Goal: Find specific page/section: Find specific page/section

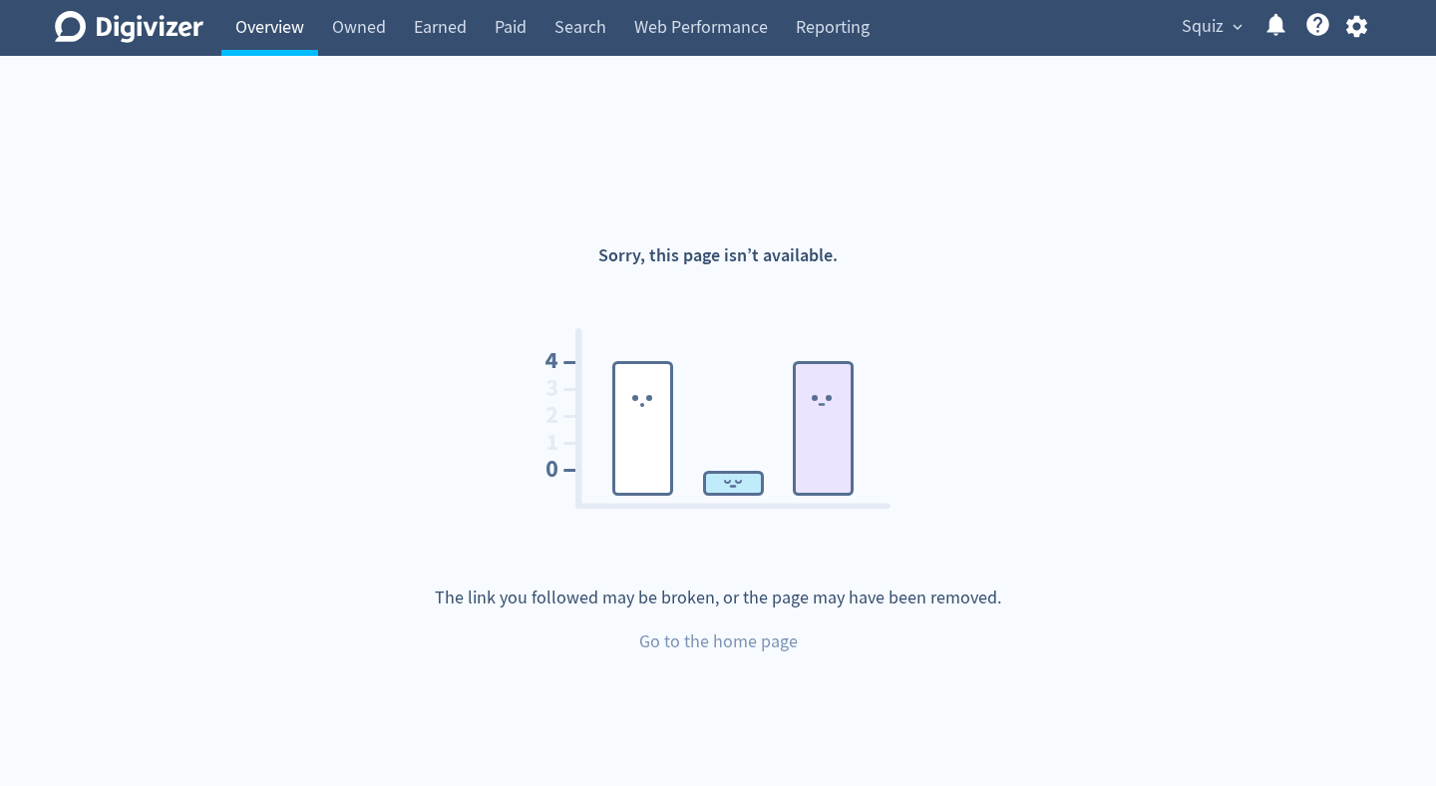
click at [253, 29] on link "Overview" at bounding box center [269, 28] width 97 height 56
click at [1362, 26] on icon "button" at bounding box center [1355, 27] width 21 height 22
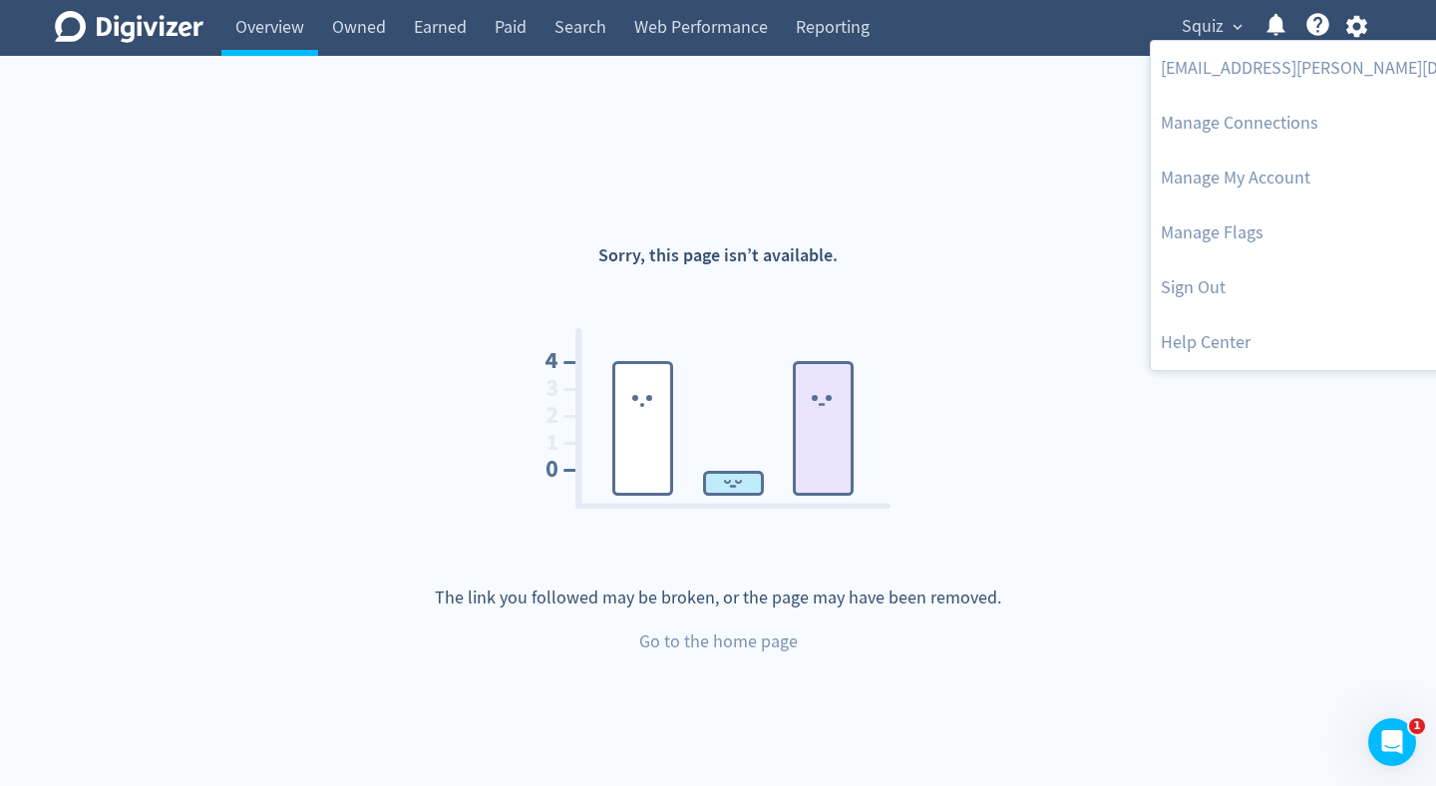
click at [231, 36] on div at bounding box center [718, 393] width 1436 height 786
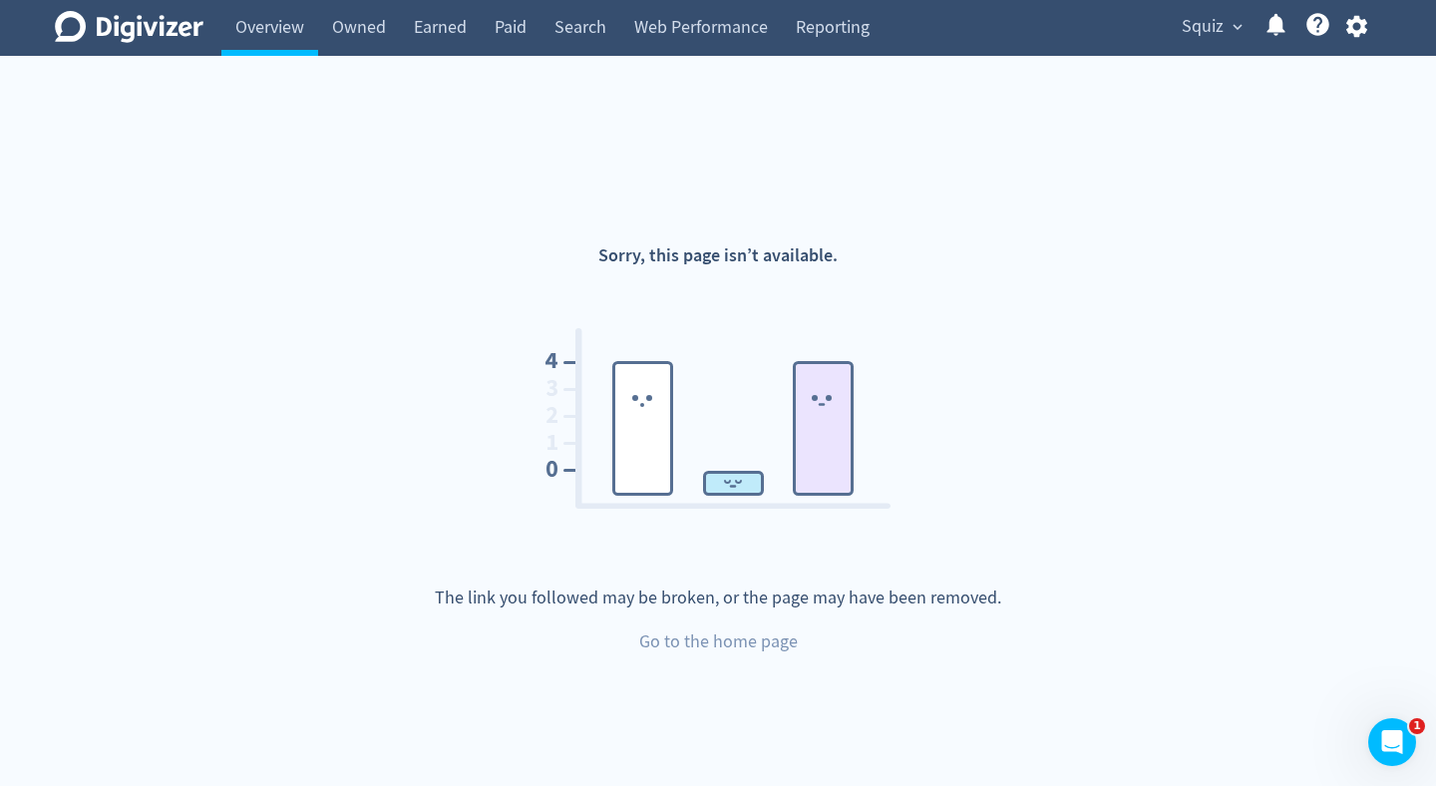
click at [145, 35] on body "Digivizer Logo [PERSON_NAME] Logo Overview Owned Earned Paid Search Web Perform…" at bounding box center [718, 420] width 1436 height 841
click at [1230, 34] on span "expand_more" at bounding box center [1237, 27] width 18 height 18
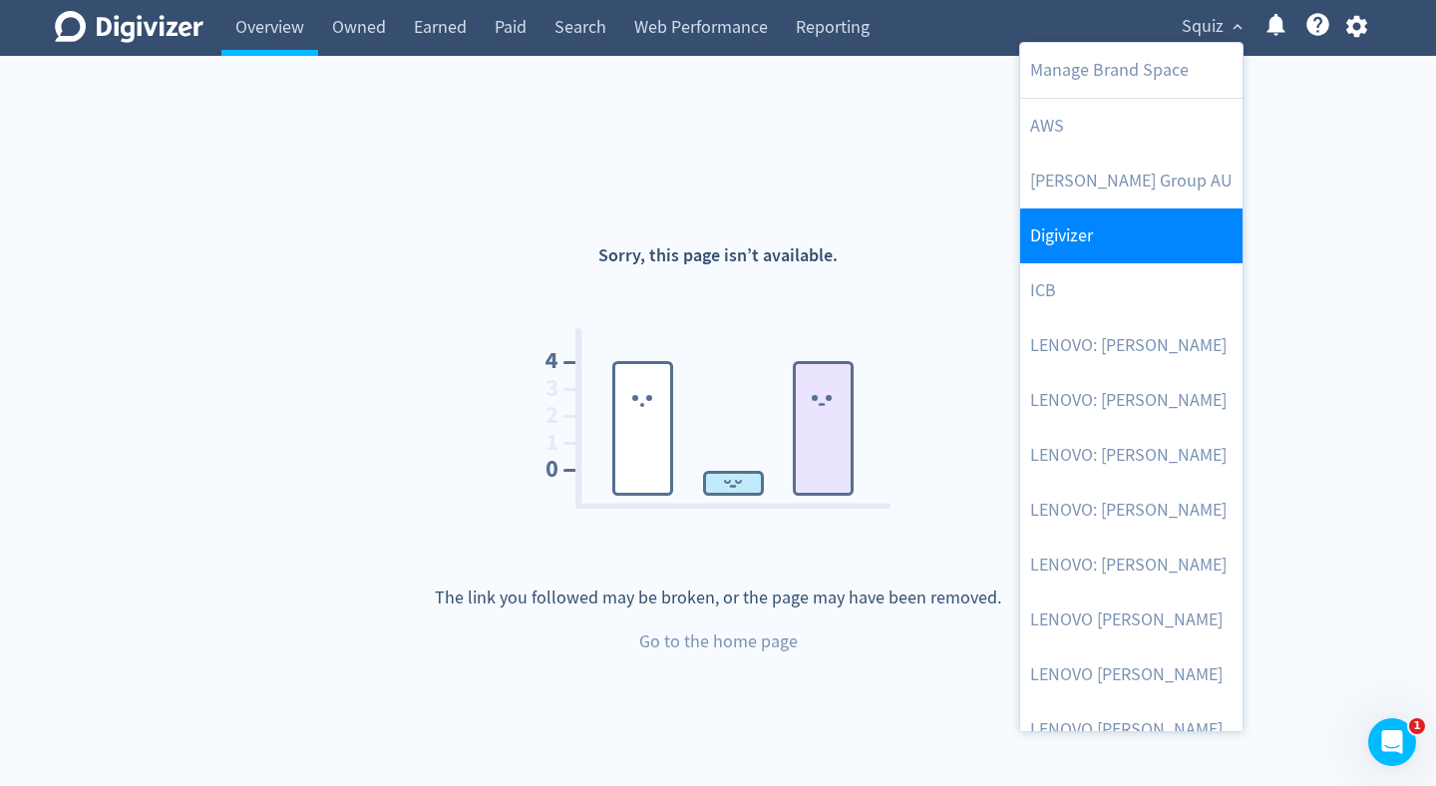
click at [1127, 242] on link "Digivizer" at bounding box center [1131, 235] width 222 height 55
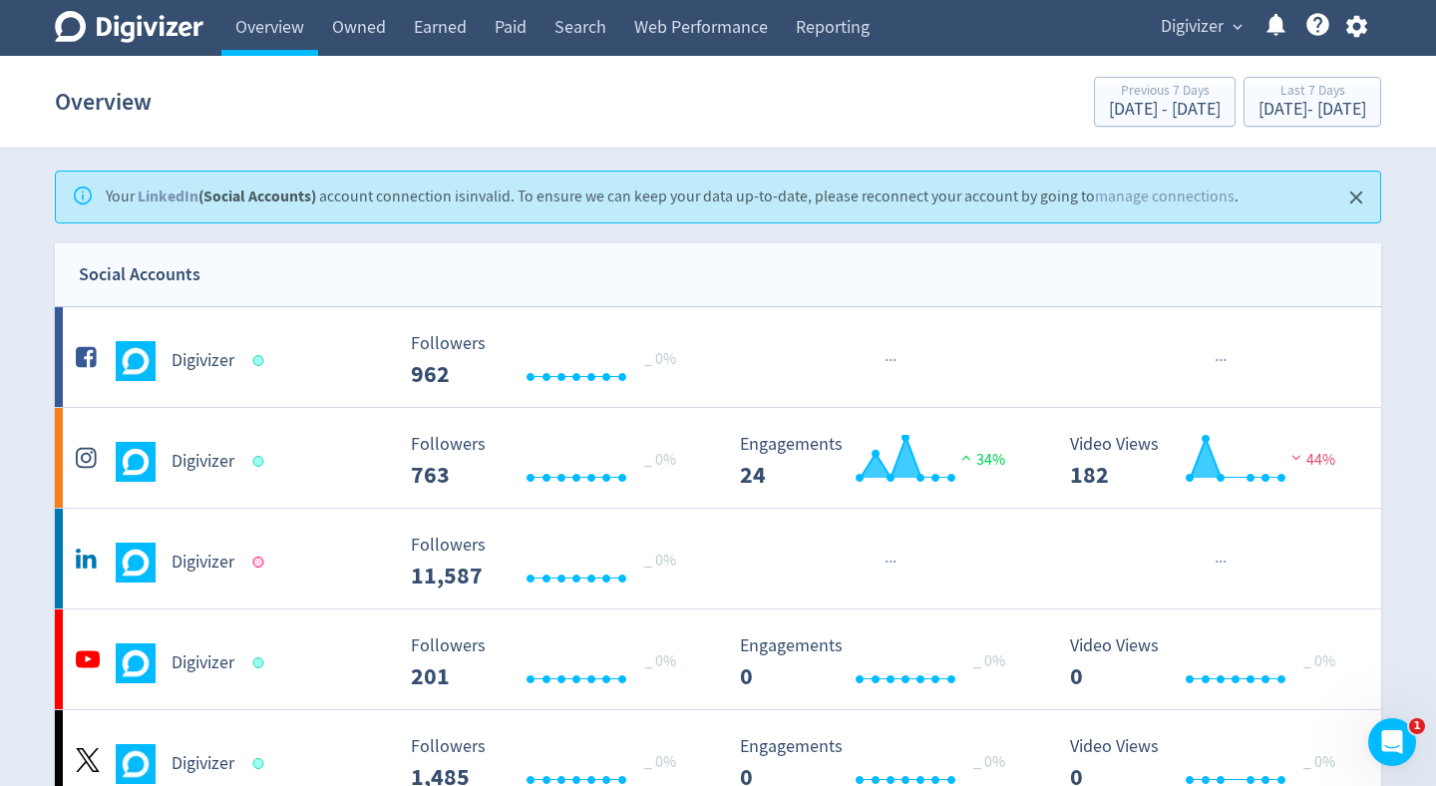
click at [259, 563] on div at bounding box center [258, 561] width 11 height 11
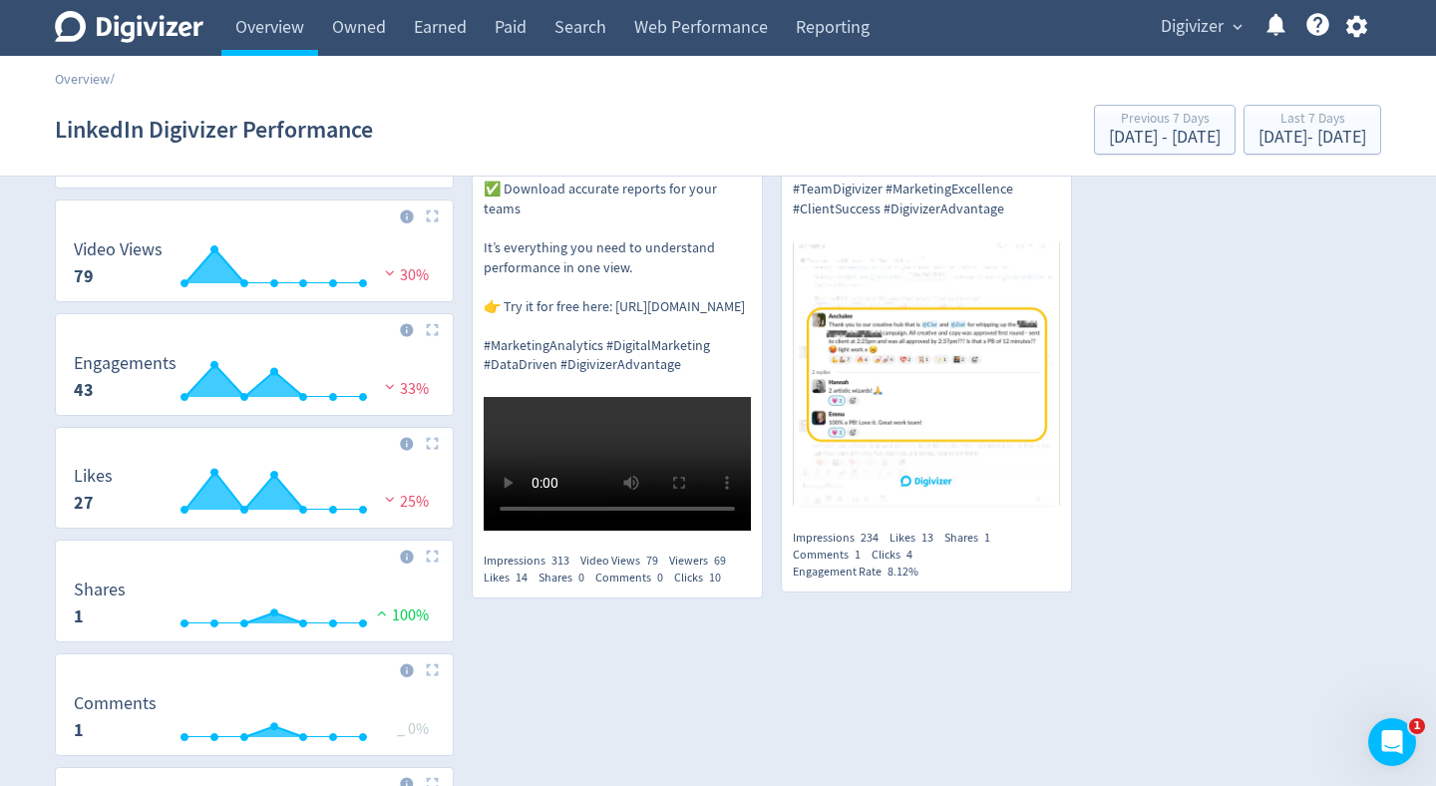
scroll to position [70, 0]
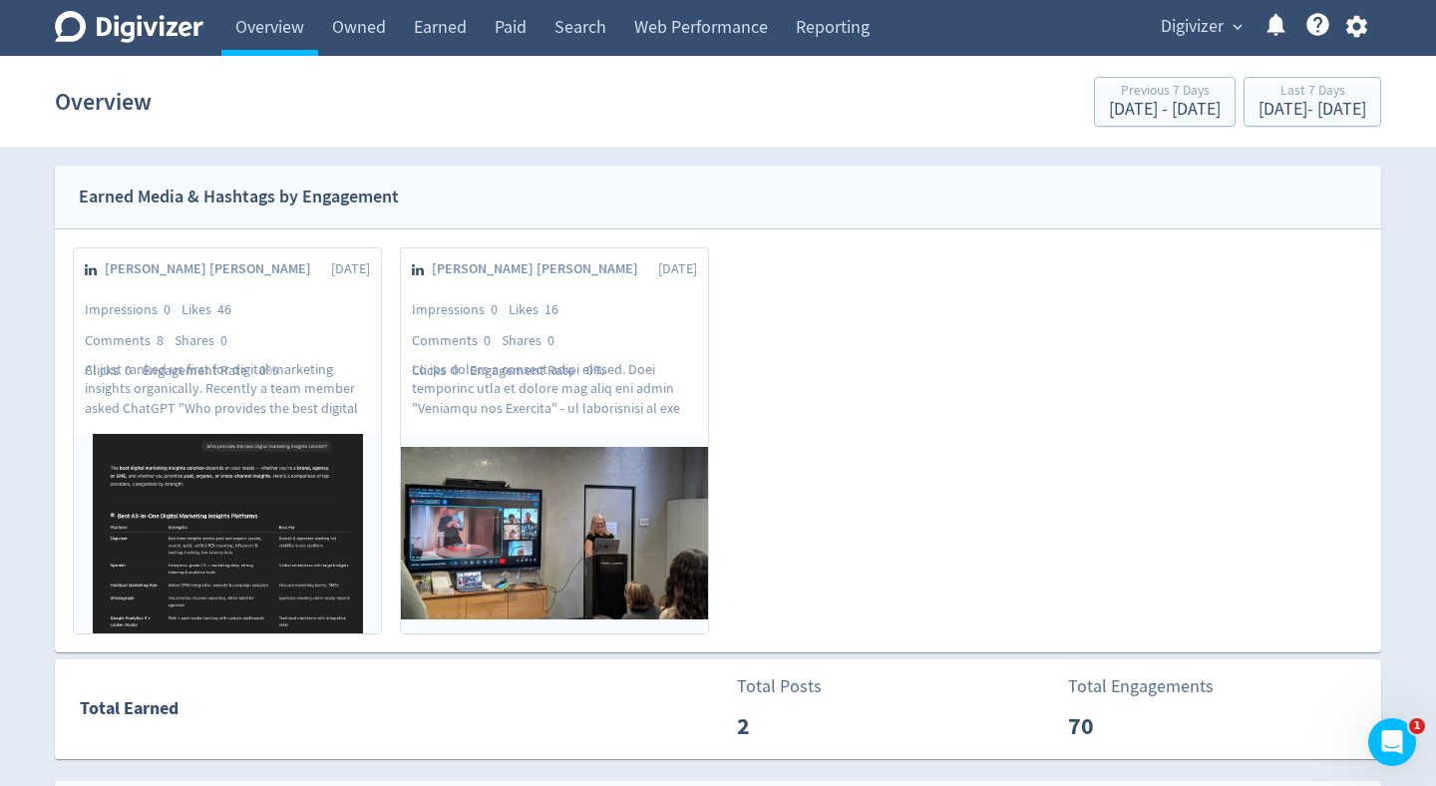
scroll to position [968, 0]
